Goal: Task Accomplishment & Management: Manage account settings

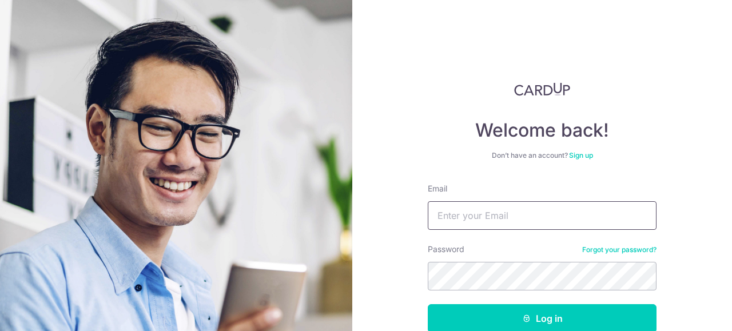
click at [500, 209] on input "Email" at bounding box center [542, 215] width 229 height 29
type input "[EMAIL_ADDRESS][DOMAIN_NAME]"
click at [428, 304] on button "Log in" at bounding box center [542, 318] width 229 height 29
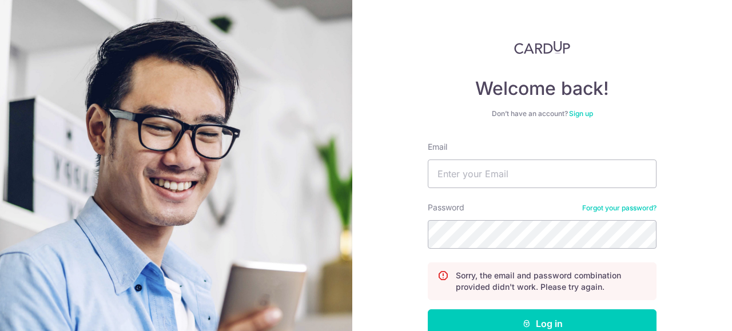
scroll to position [43, 0]
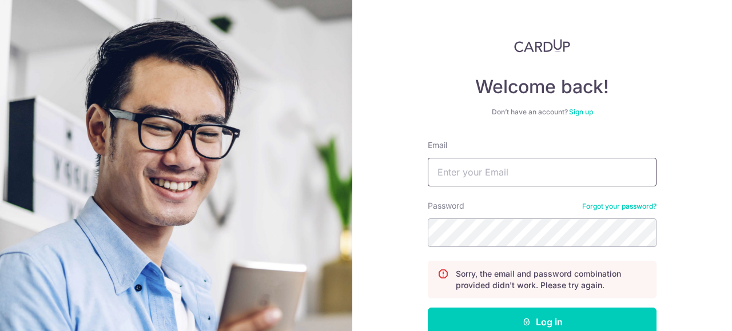
click at [510, 174] on input "Email" at bounding box center [542, 172] width 229 height 29
type input "D"
type input "[EMAIL_ADDRESS][DOMAIN_NAME]"
click at [428, 308] on button "Log in" at bounding box center [542, 322] width 229 height 29
